Goal: Information Seeking & Learning: Learn about a topic

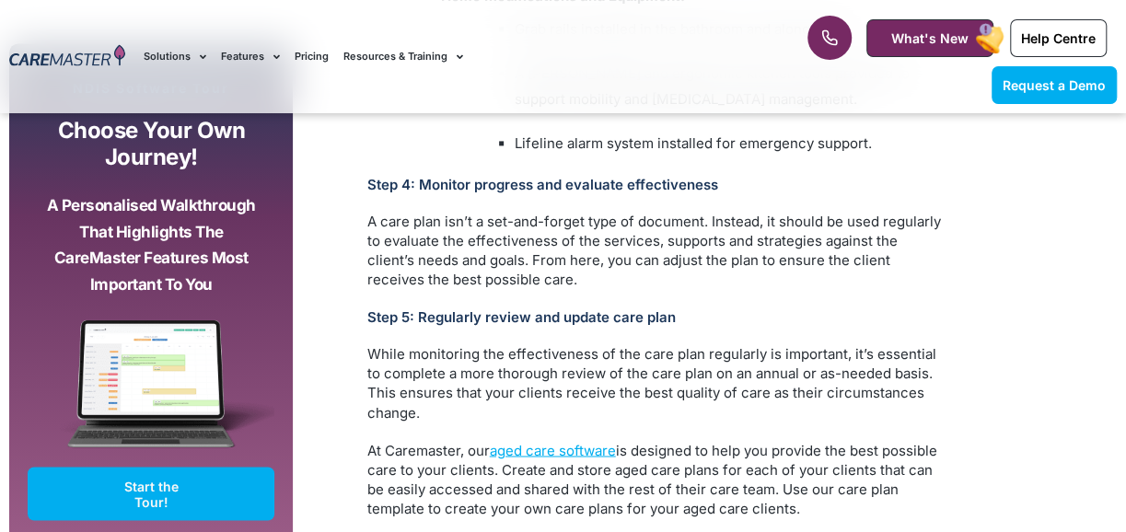
scroll to position [4697, 0]
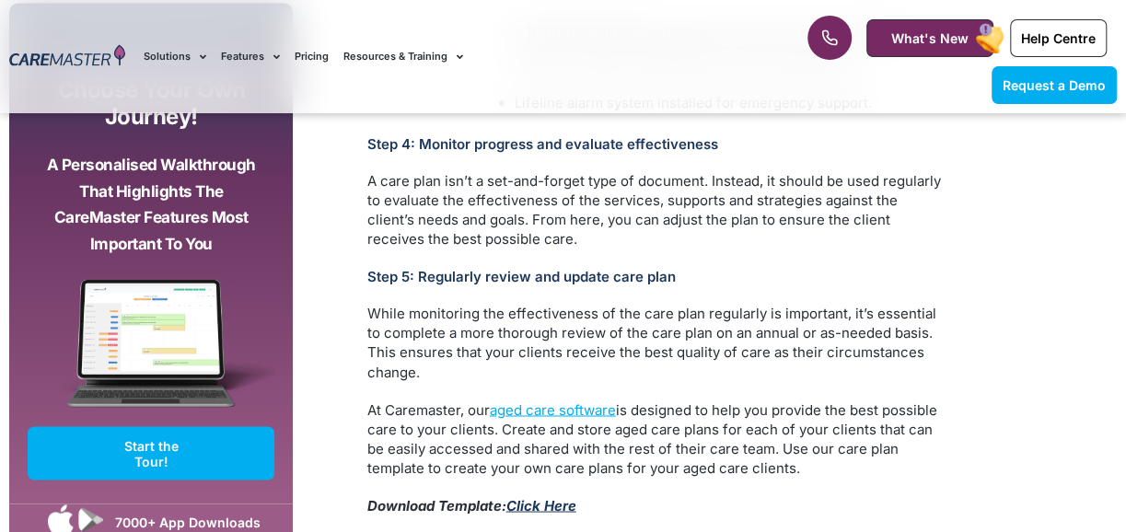
click at [542, 496] on link "Click Here" at bounding box center [541, 504] width 70 height 17
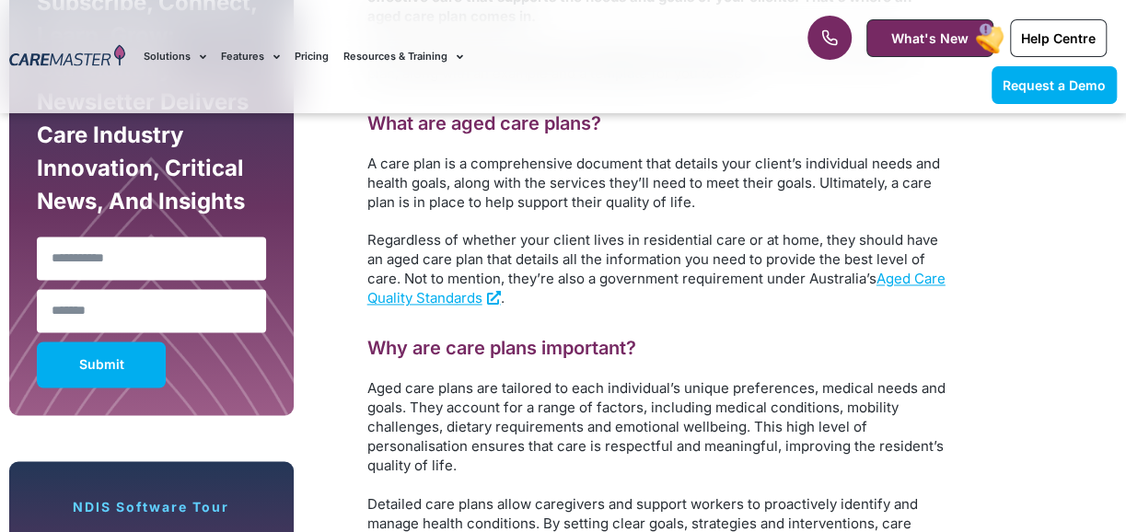
scroll to position [1197, 0]
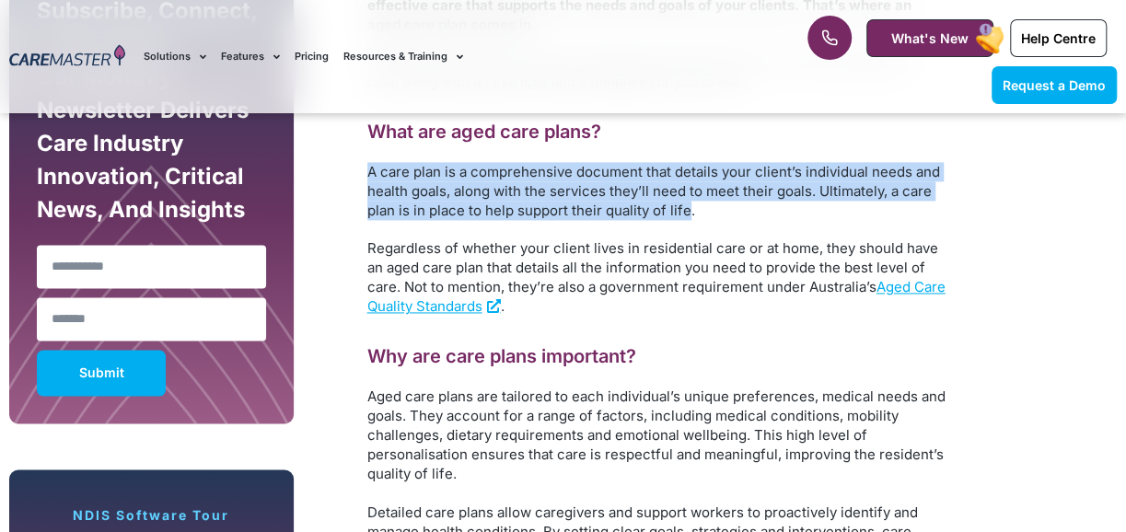
drag, startPoint x: 368, startPoint y: 119, endPoint x: 688, endPoint y: 162, distance: 322.5
click at [688, 162] on p "A care plan is a comprehensive document that details your client’s individual n…" at bounding box center [657, 191] width 580 height 58
copy p "A care plan is a comprehensive document that details your client’s individual n…"
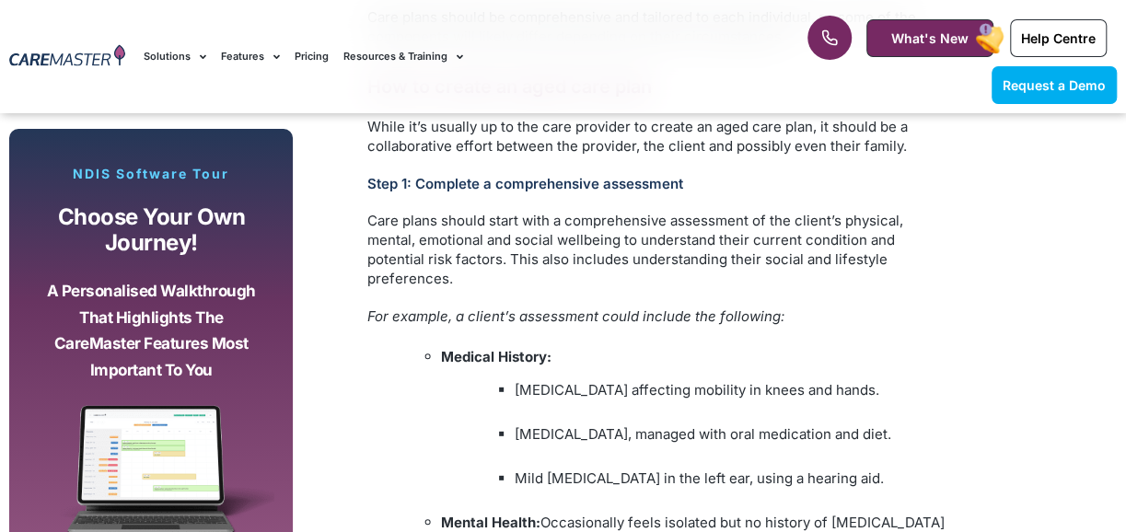
scroll to position [2394, 0]
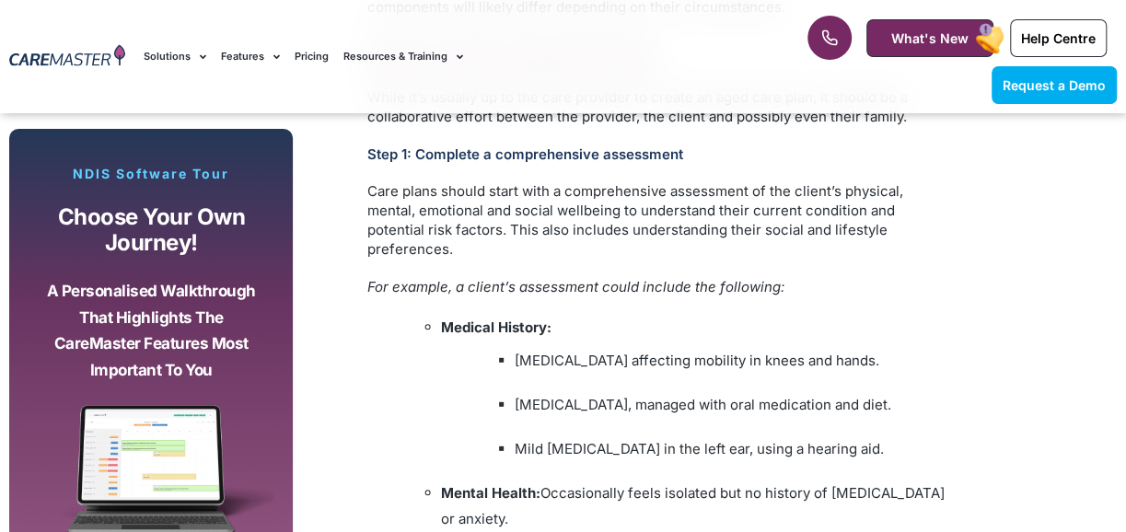
click at [556, 392] on li "[MEDICAL_DATA], managed with oral medication and diet." at bounding box center [731, 405] width 433 height 26
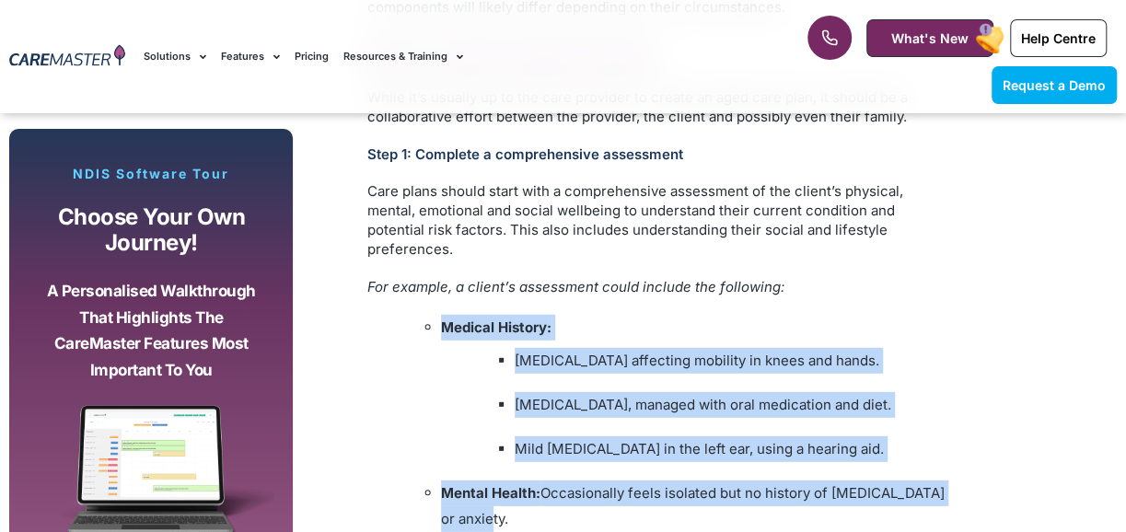
drag, startPoint x: 446, startPoint y: 274, endPoint x: 868, endPoint y: 463, distance: 463.3
copy div "Medical History: [MEDICAL_DATA] affecting mobility in knees and hands. [MEDICAL…"
click at [943, 321] on li "Medical History: [MEDICAL_DATA] affecting mobility in knees and hands. [MEDICAL…" at bounding box center [694, 388] width 506 height 147
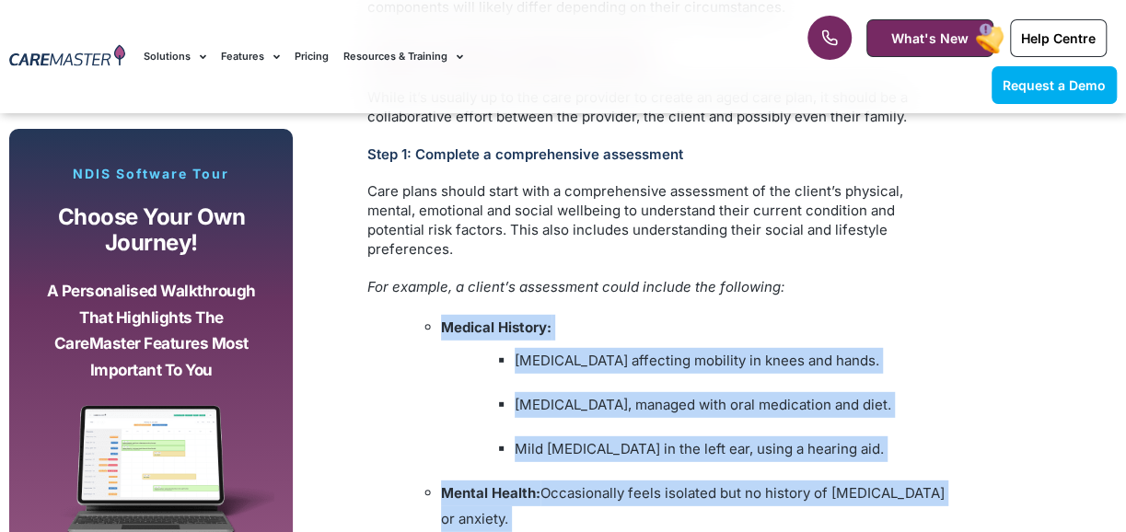
drag, startPoint x: 447, startPoint y: 276, endPoint x: 937, endPoint y: 505, distance: 541.4
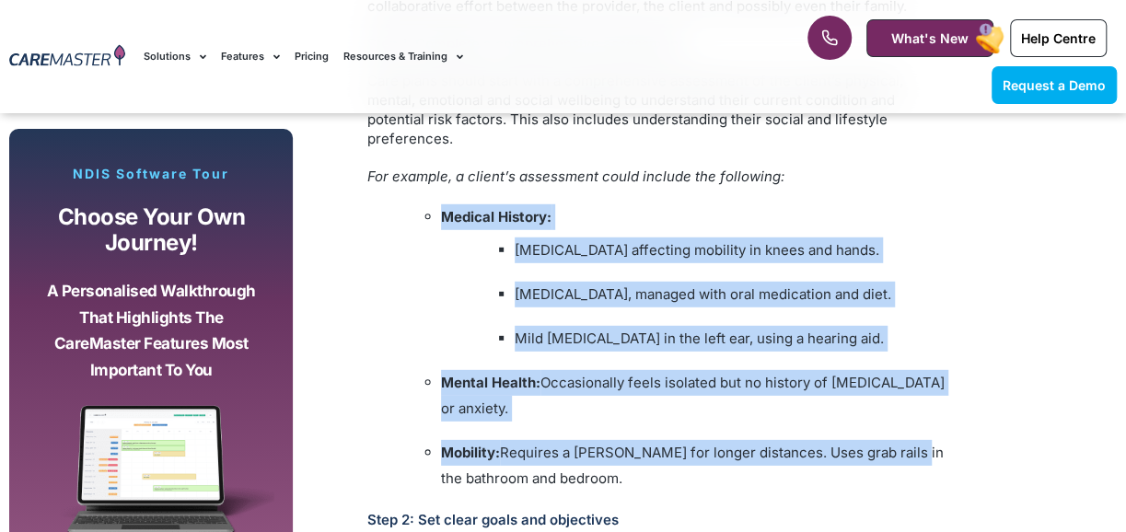
scroll to position [2578, 0]
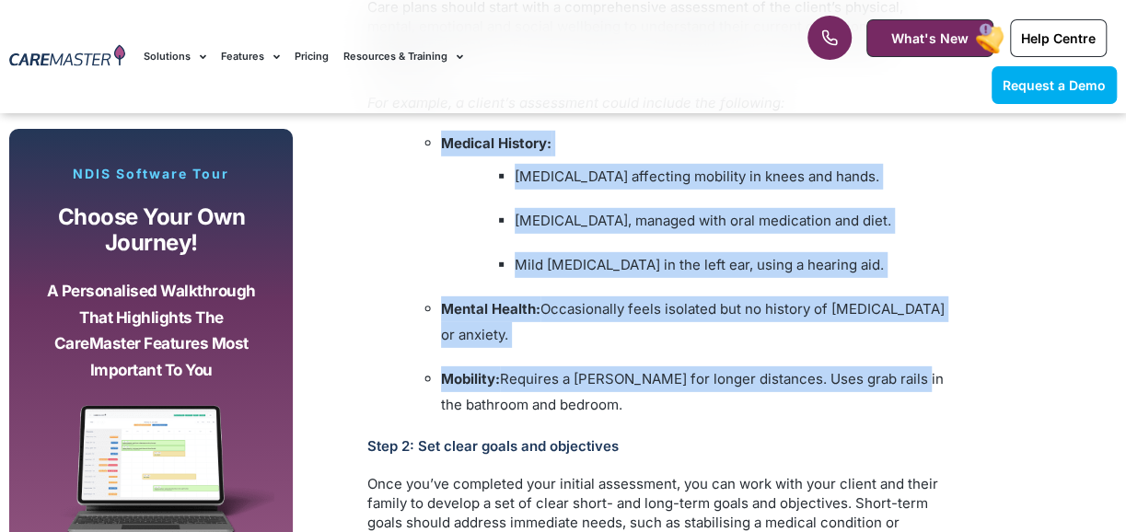
drag, startPoint x: 580, startPoint y: 351, endPoint x: 387, endPoint y: 92, distance: 323.0
copy div "Medical History: [MEDICAL_DATA] affecting mobility in knees and hands. [MEDICAL…"
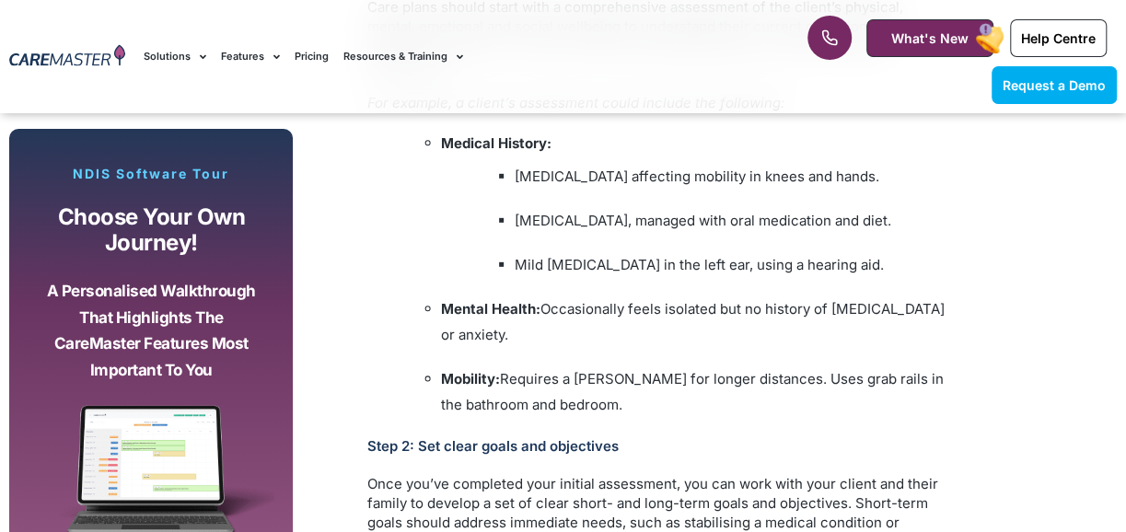
click at [709, 437] on h3 "Step 2: Set clear goals and objectives" at bounding box center [657, 445] width 580 height 17
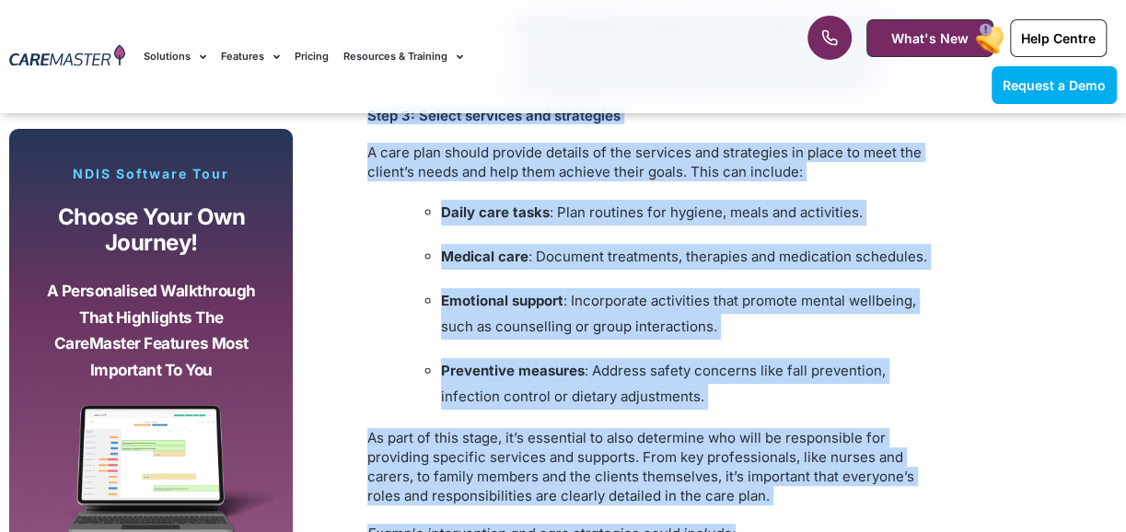
scroll to position [3528, 0]
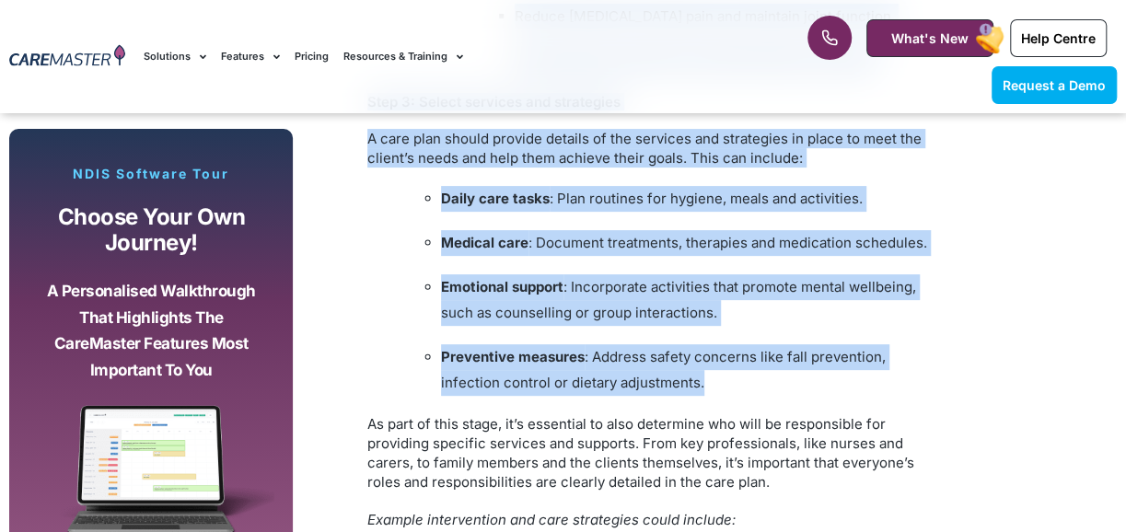
drag, startPoint x: 473, startPoint y: 329, endPoint x: 717, endPoint y: 334, distance: 244.1
copy div "lorem’i dolors ame consecte adipi elits doeiusm: Tempo-Inci Utlab: Etdolor magn…"
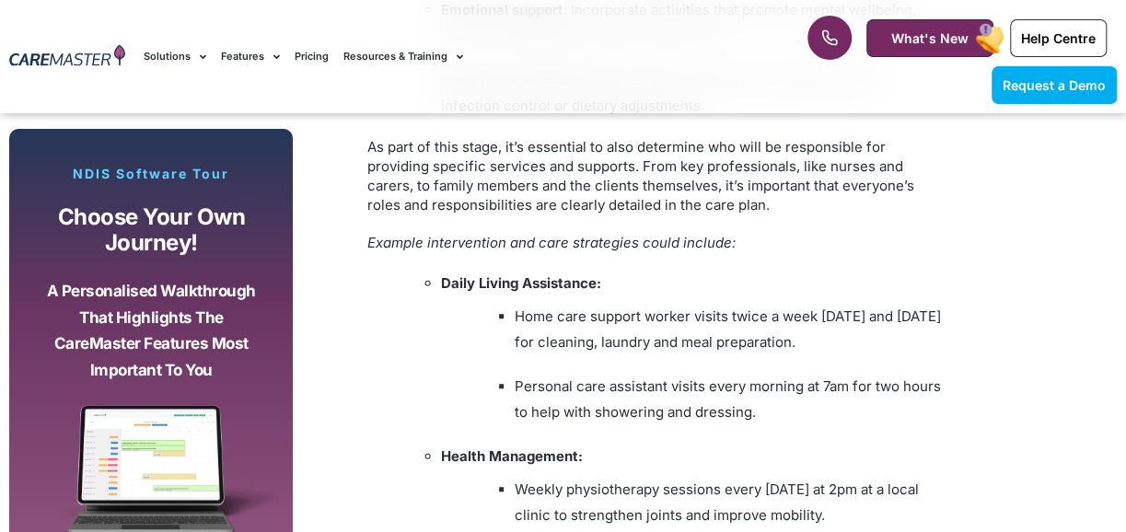
scroll to position [3712, 0]
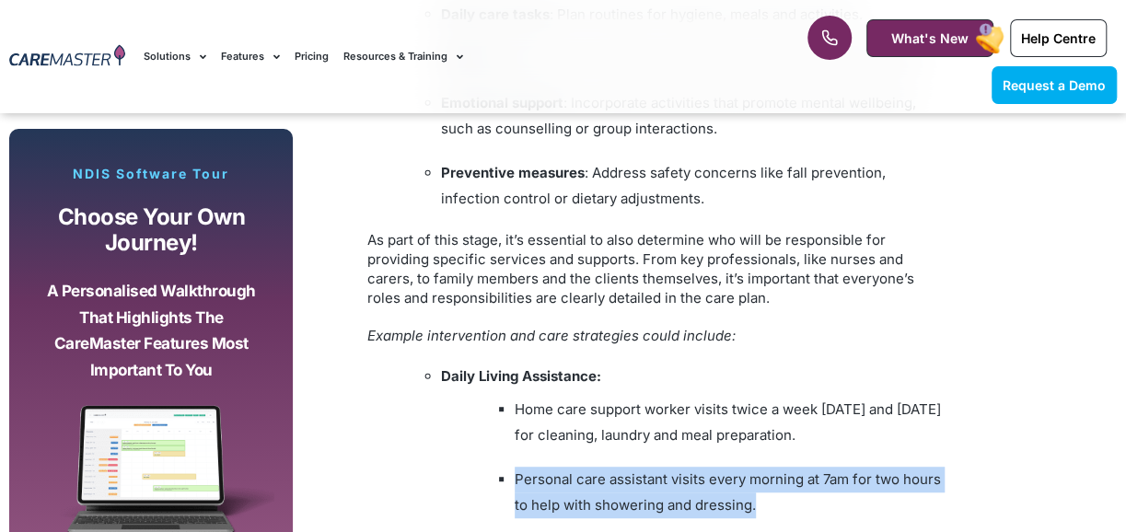
drag, startPoint x: 762, startPoint y: 454, endPoint x: 514, endPoint y: 422, distance: 250.7
click at [511, 467] on ul "Personal care assistant visits every morning at 7am for two hours to help with …" at bounding box center [713, 493] width 470 height 52
copy li "Personal care assistant visits every morning at 7am for two hours to help with …"
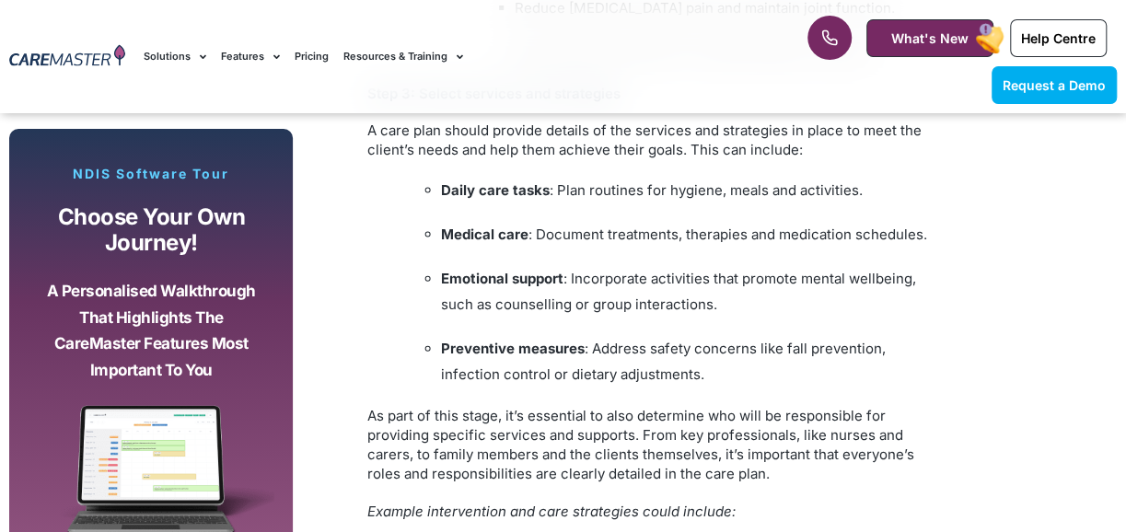
scroll to position [3528, 0]
